Goal: Find specific page/section: Find specific page/section

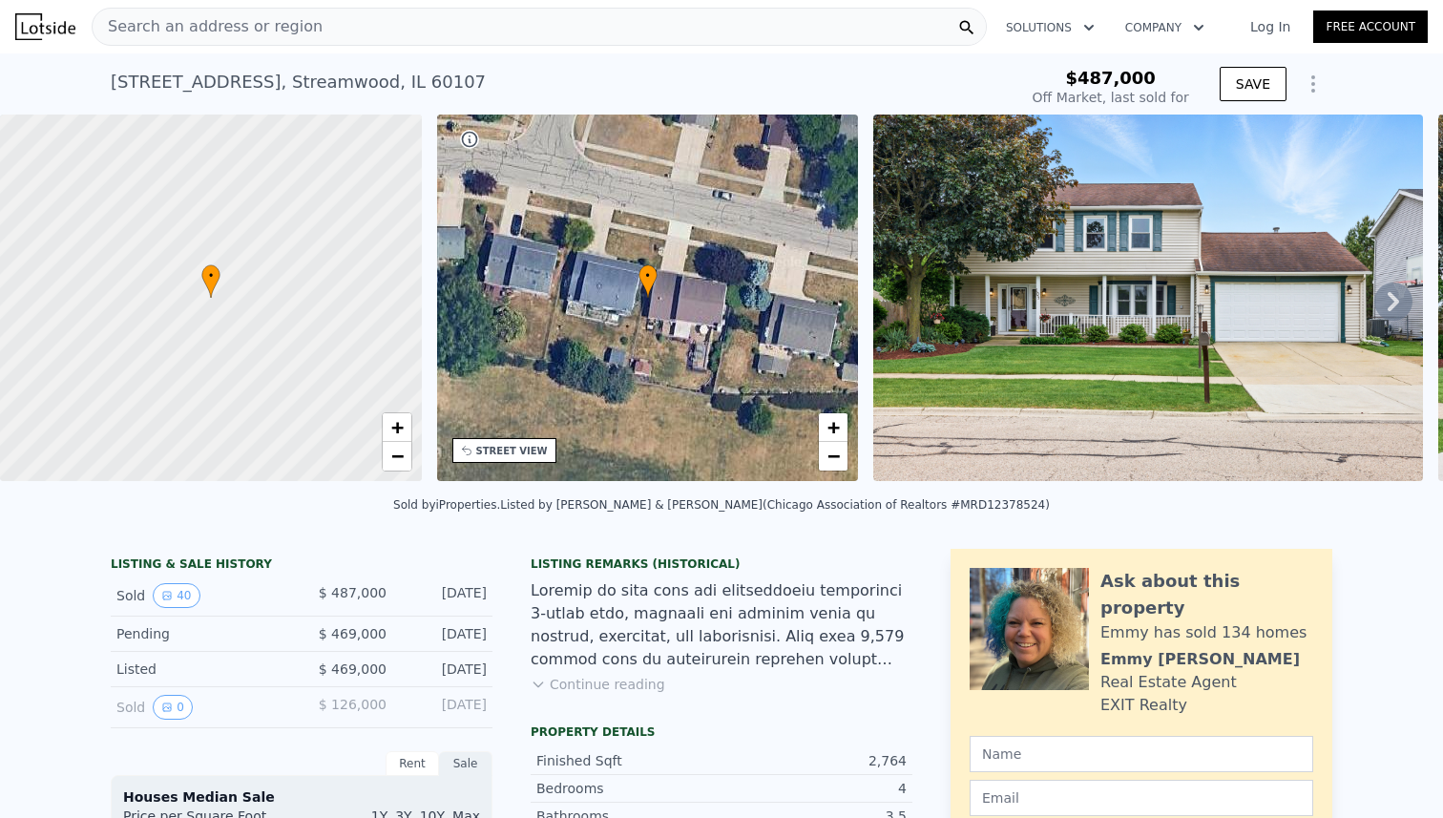
click at [341, 30] on div "Search an address or region" at bounding box center [539, 27] width 895 height 38
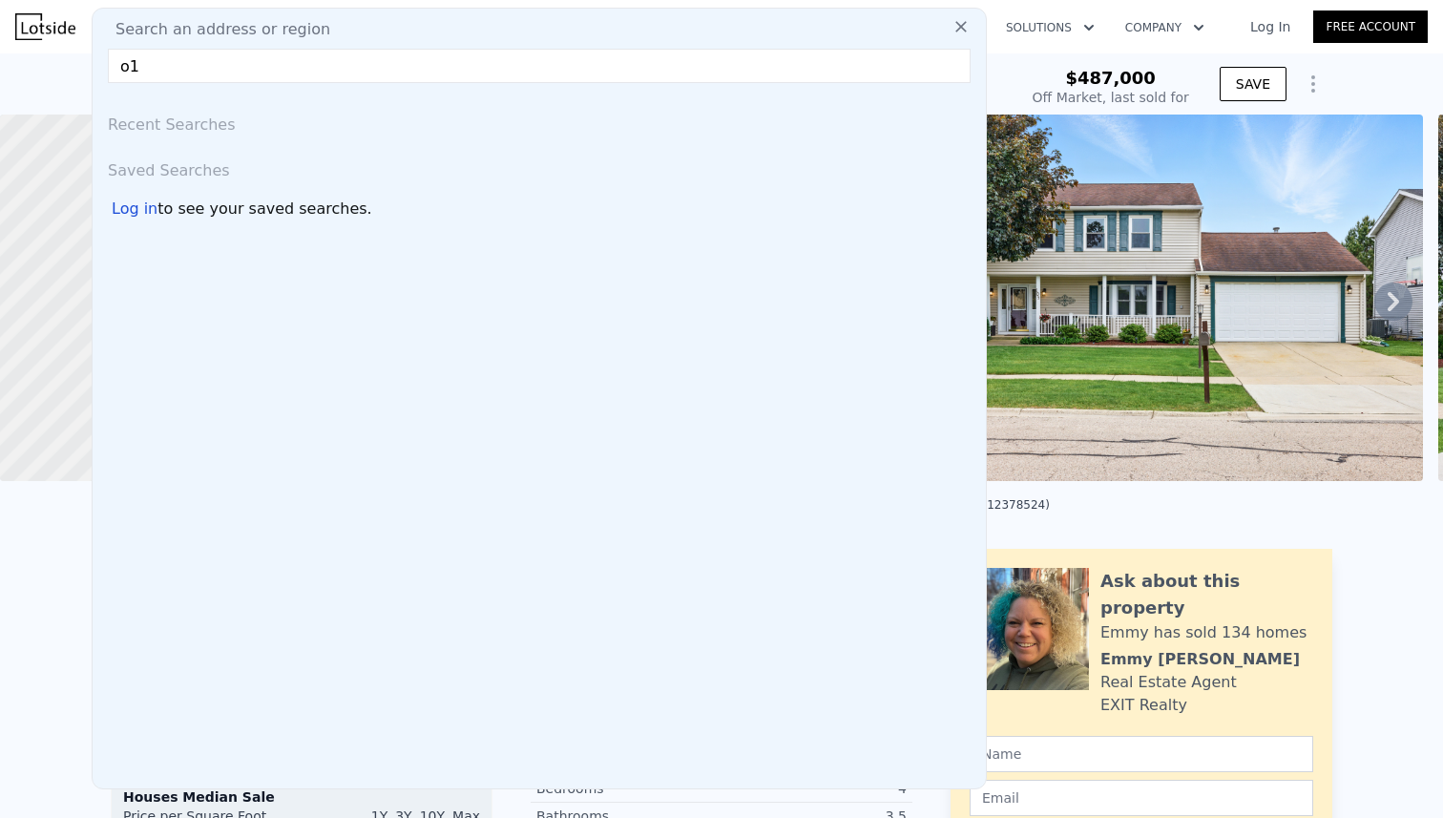
type input "o"
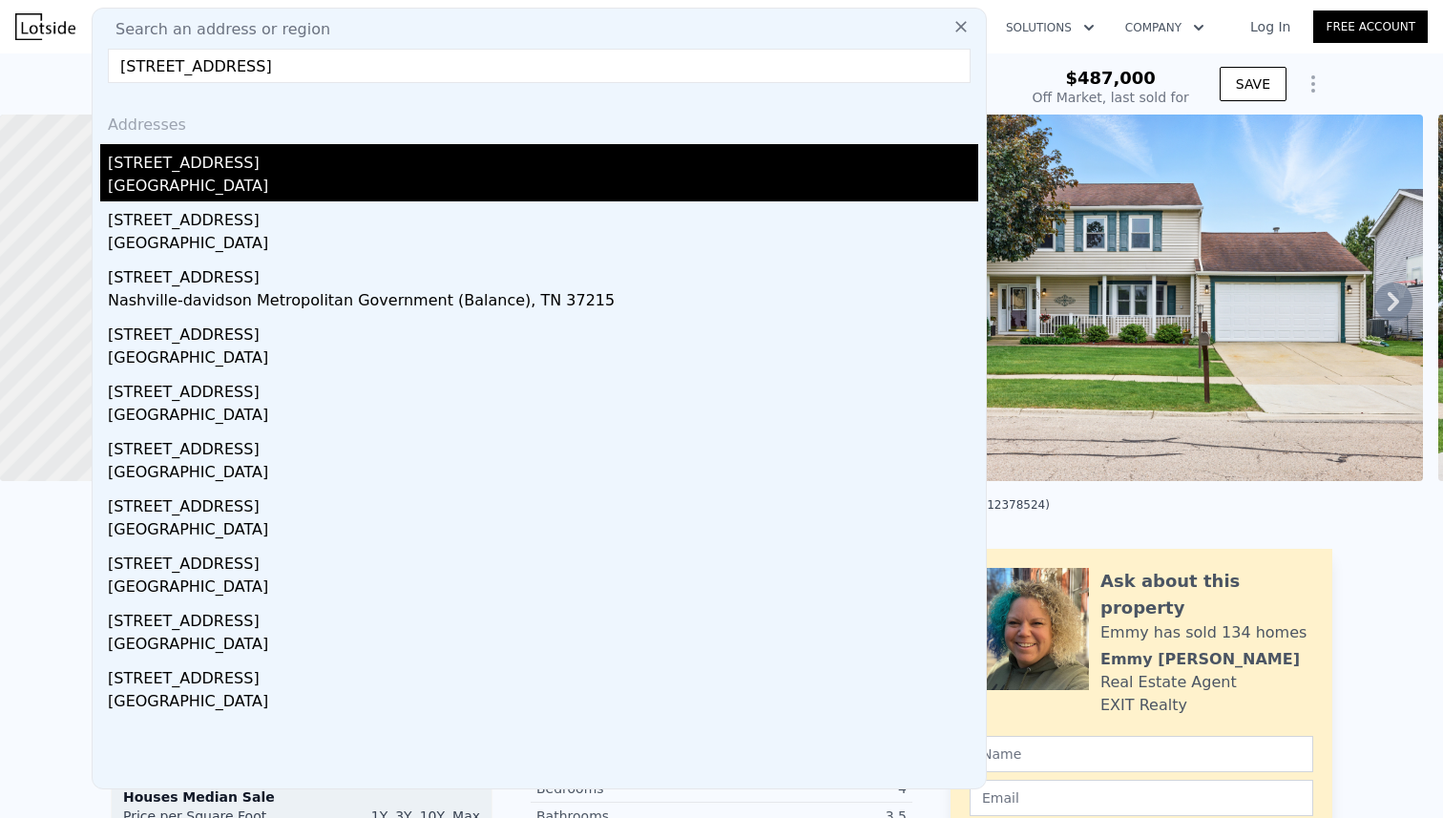
type input "[STREET_ADDRESS]"
click at [269, 182] on div "[GEOGRAPHIC_DATA]" at bounding box center [543, 188] width 870 height 27
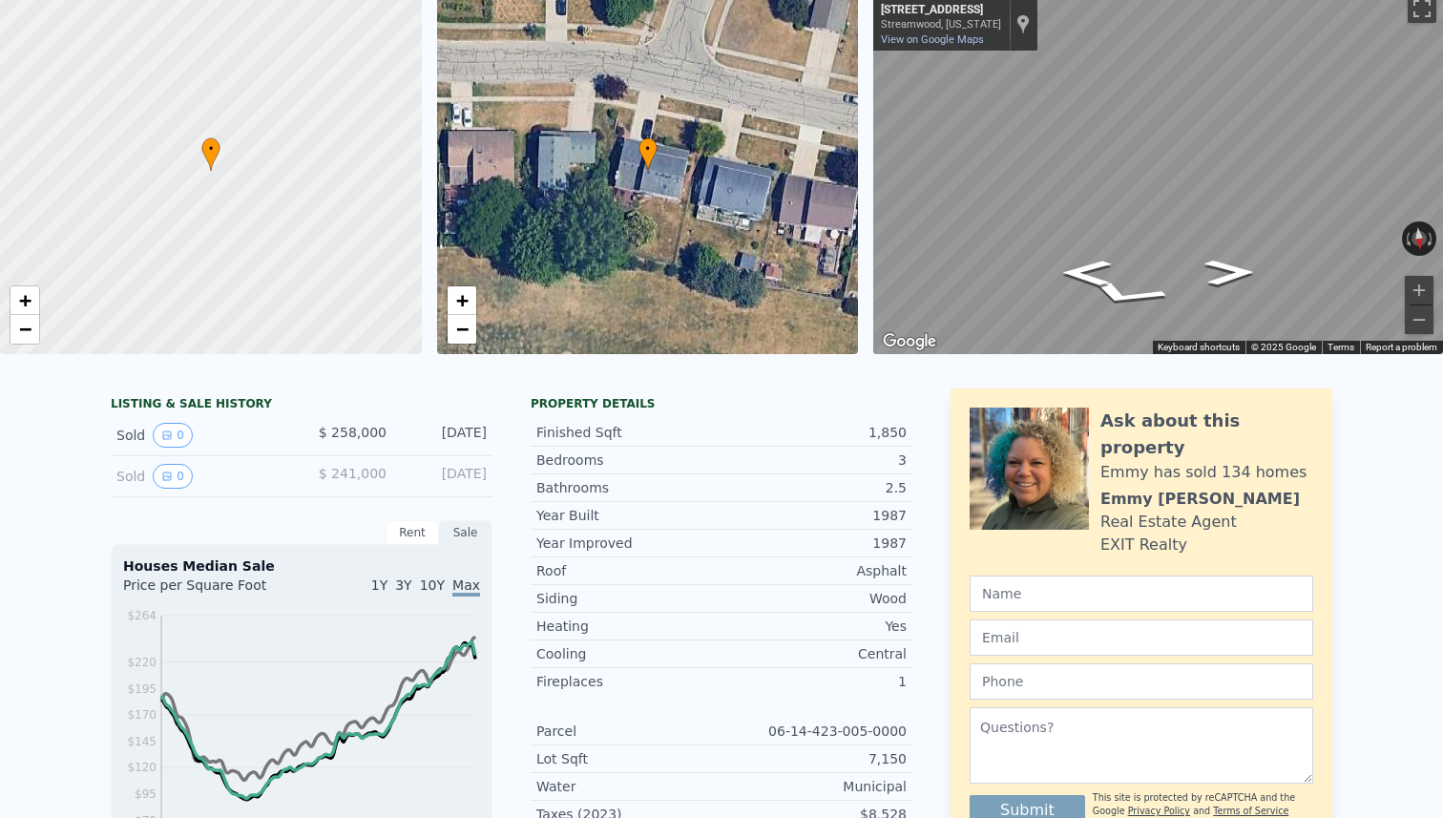
scroll to position [7, 0]
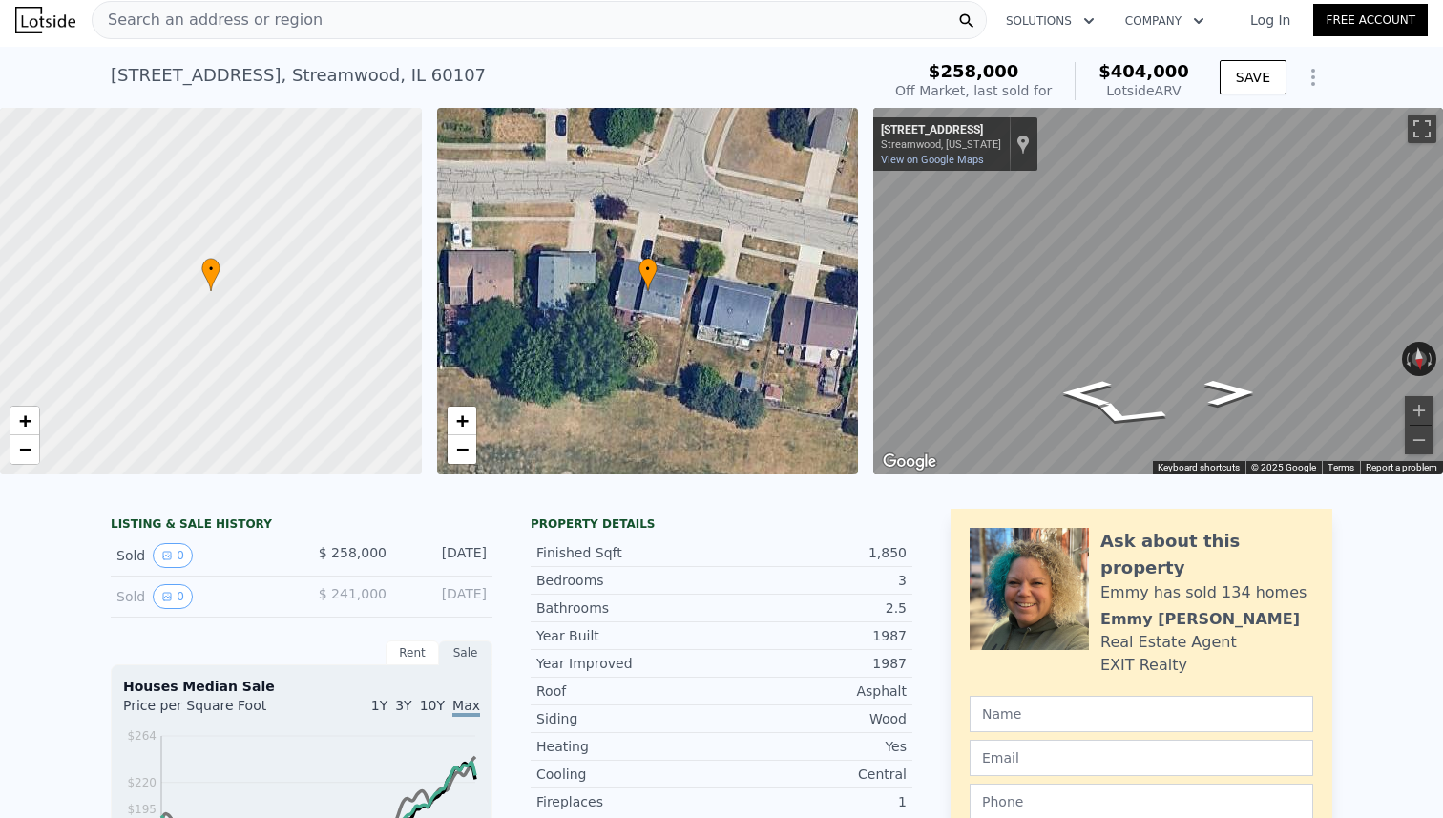
click at [29, 19] on img at bounding box center [45, 20] width 60 height 27
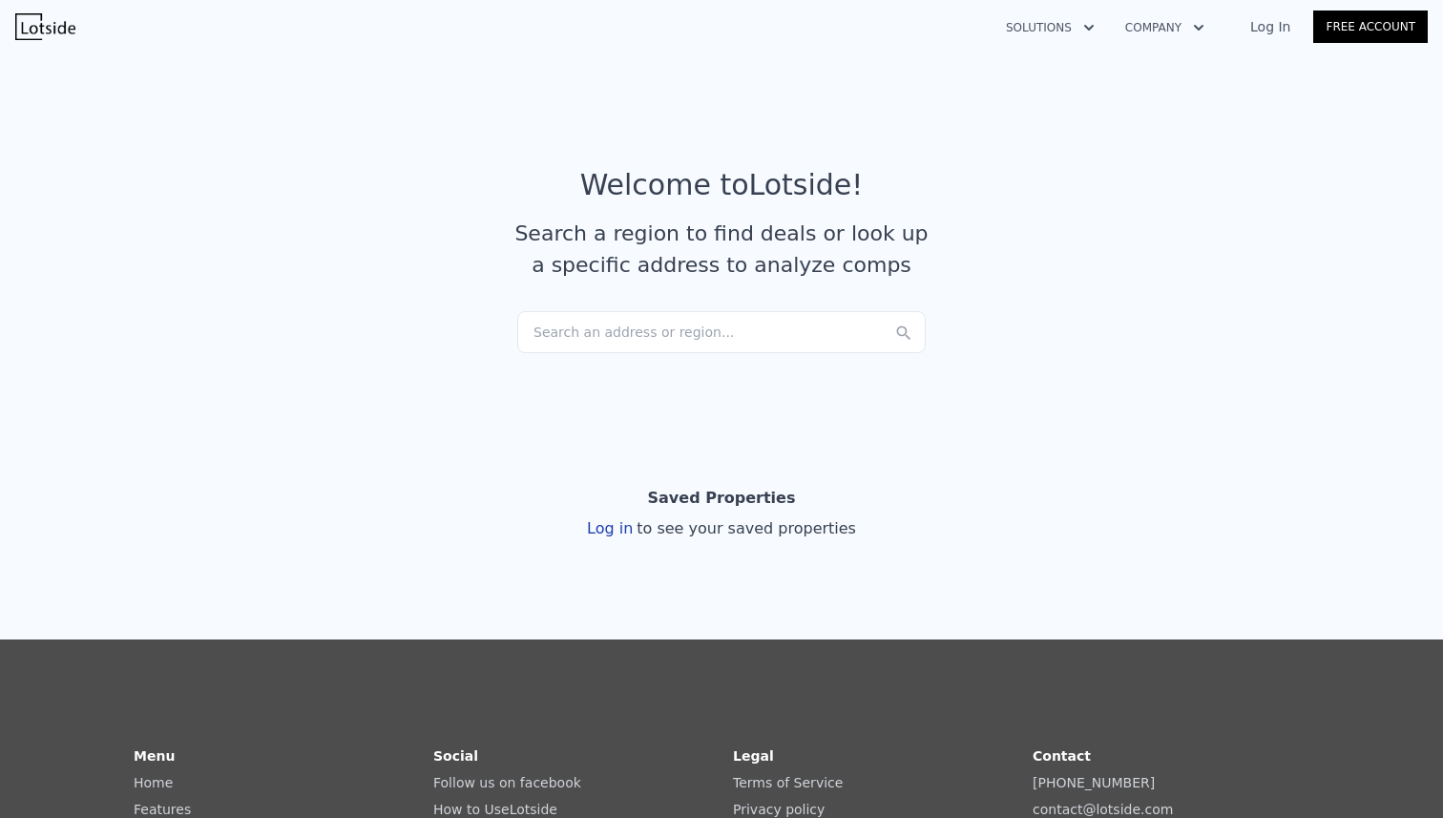
click at [659, 354] on section "Welcome to Lotside ! Search a region to find deals or look up a specific addres…" at bounding box center [721, 232] width 1443 height 372
click at [659, 341] on div "Search an address or region..." at bounding box center [721, 332] width 408 height 42
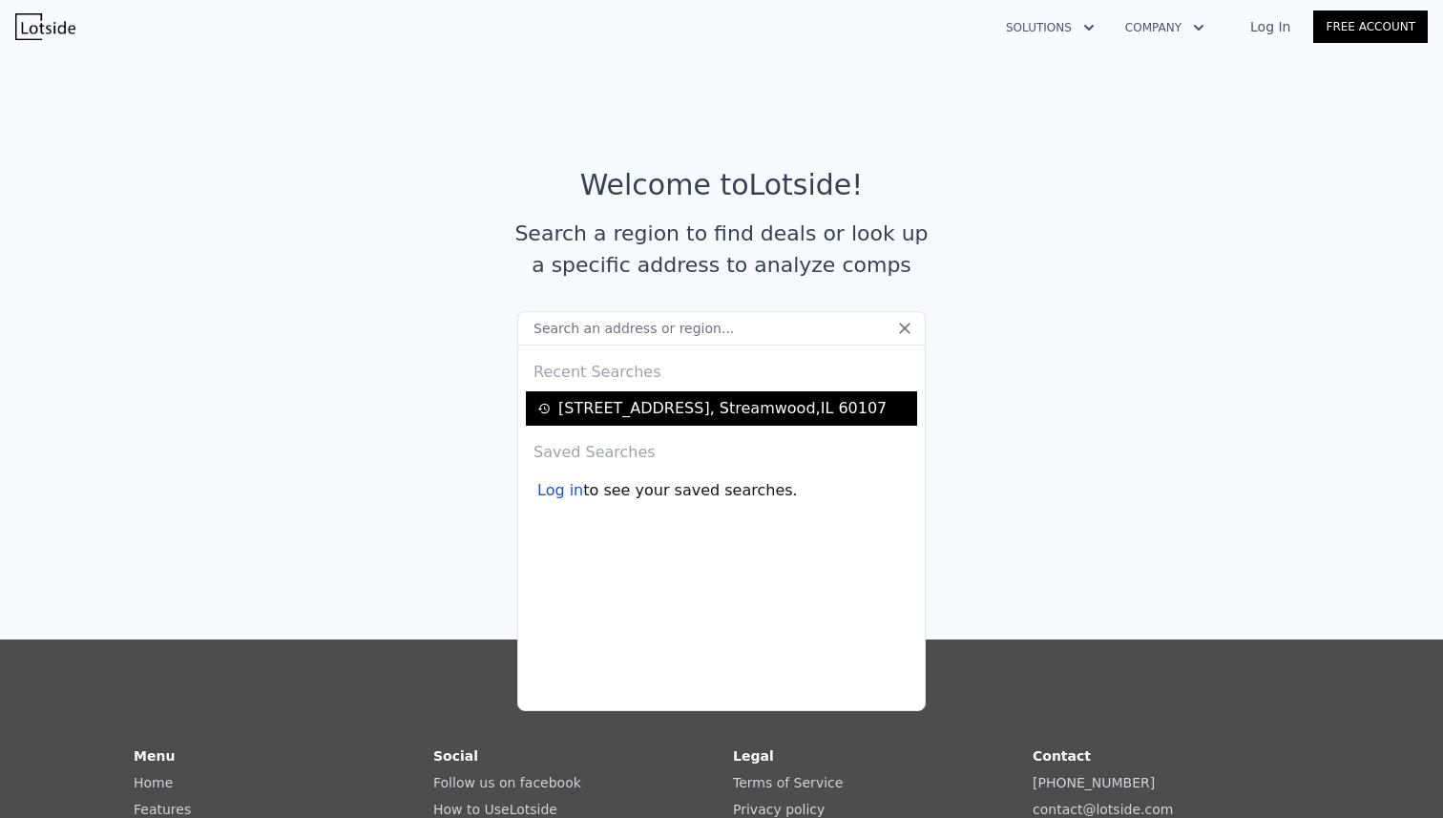
click at [646, 397] on div "[STREET_ADDRESS]" at bounding box center [722, 408] width 328 height 23
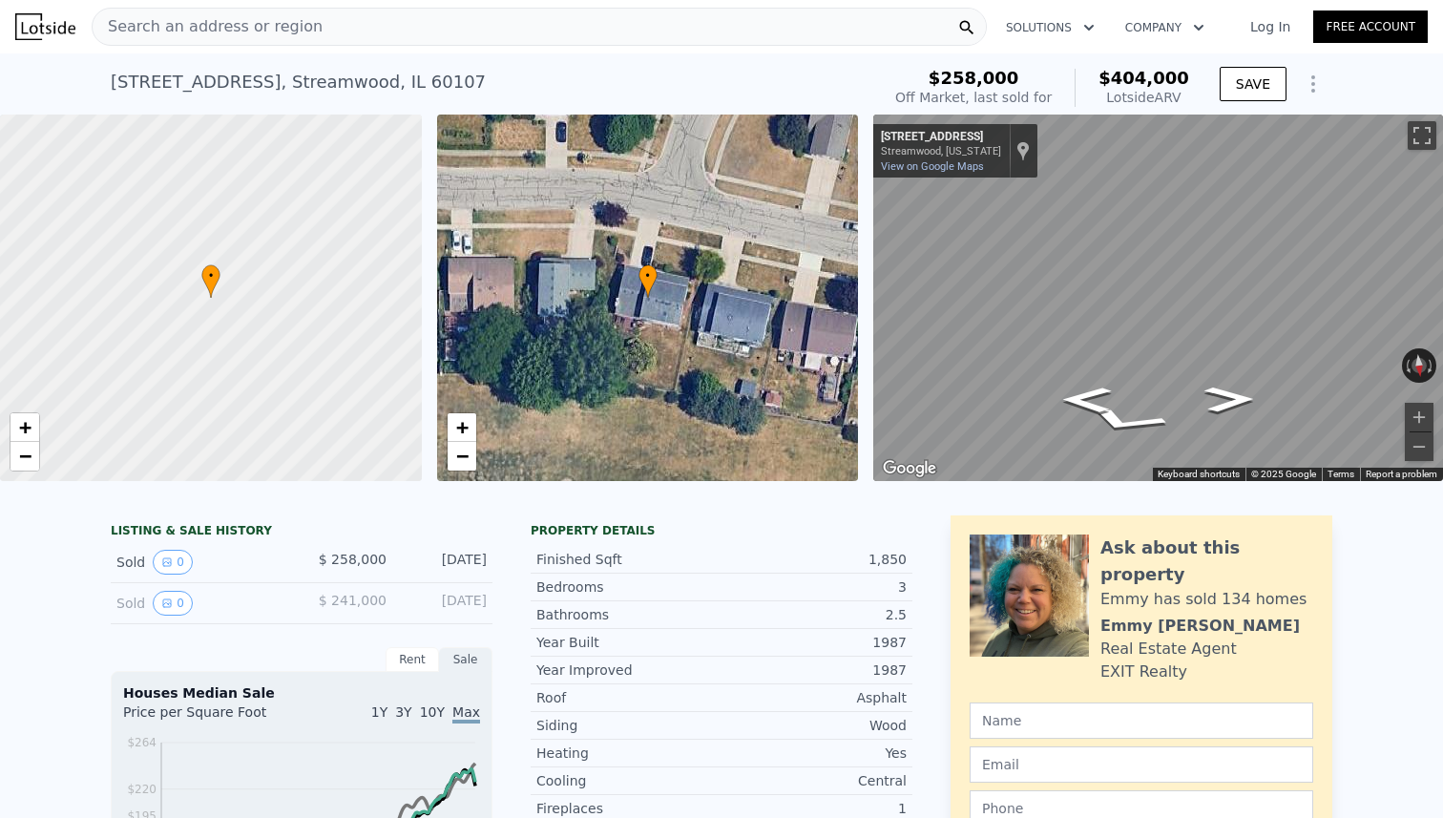
click at [47, 47] on div "Search an address or region Solutions Company Open main menu Log In Free Account" at bounding box center [721, 27] width 1412 height 46
click at [47, 33] on img at bounding box center [45, 26] width 60 height 27
